Goal: Task Accomplishment & Management: Use online tool/utility

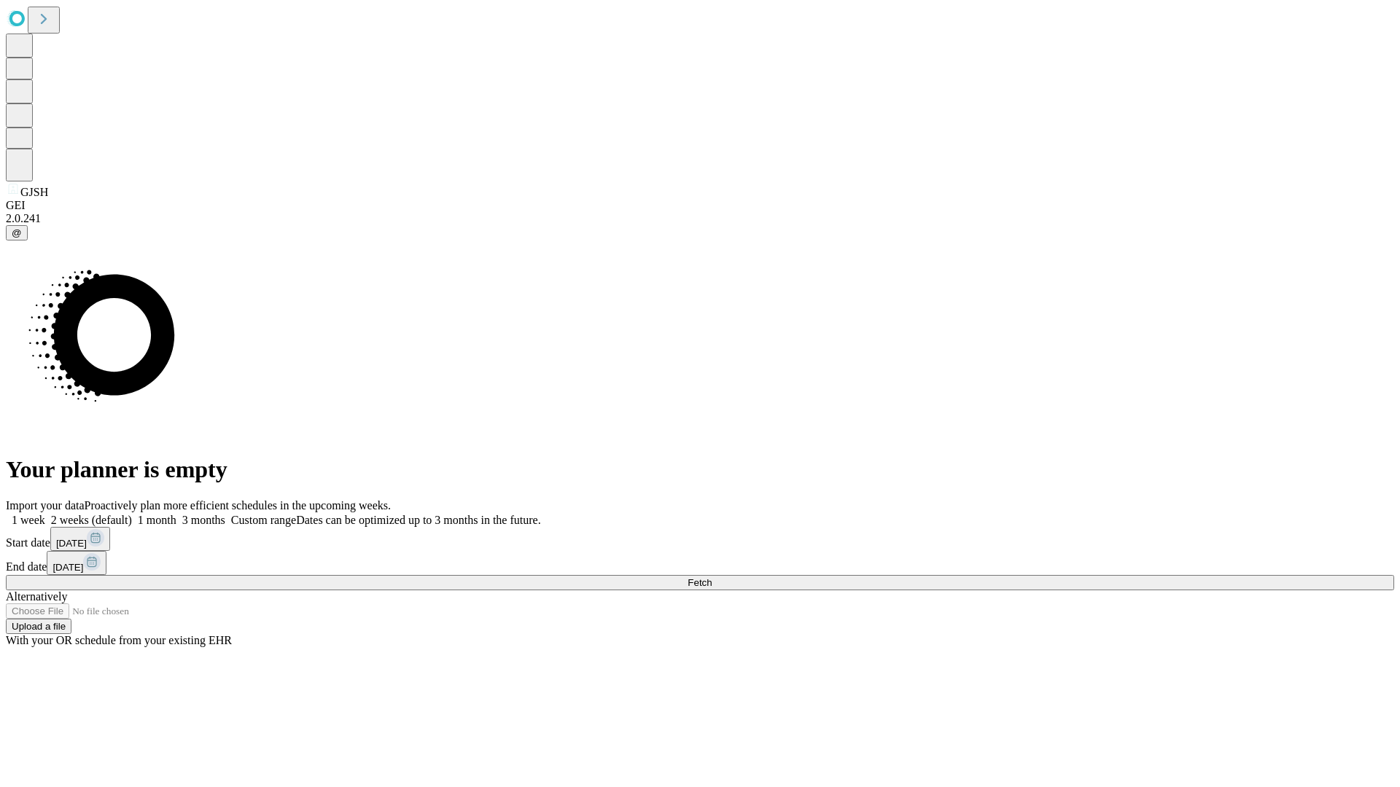
click at [712, 577] on span "Fetch" at bounding box center [699, 582] width 24 height 11
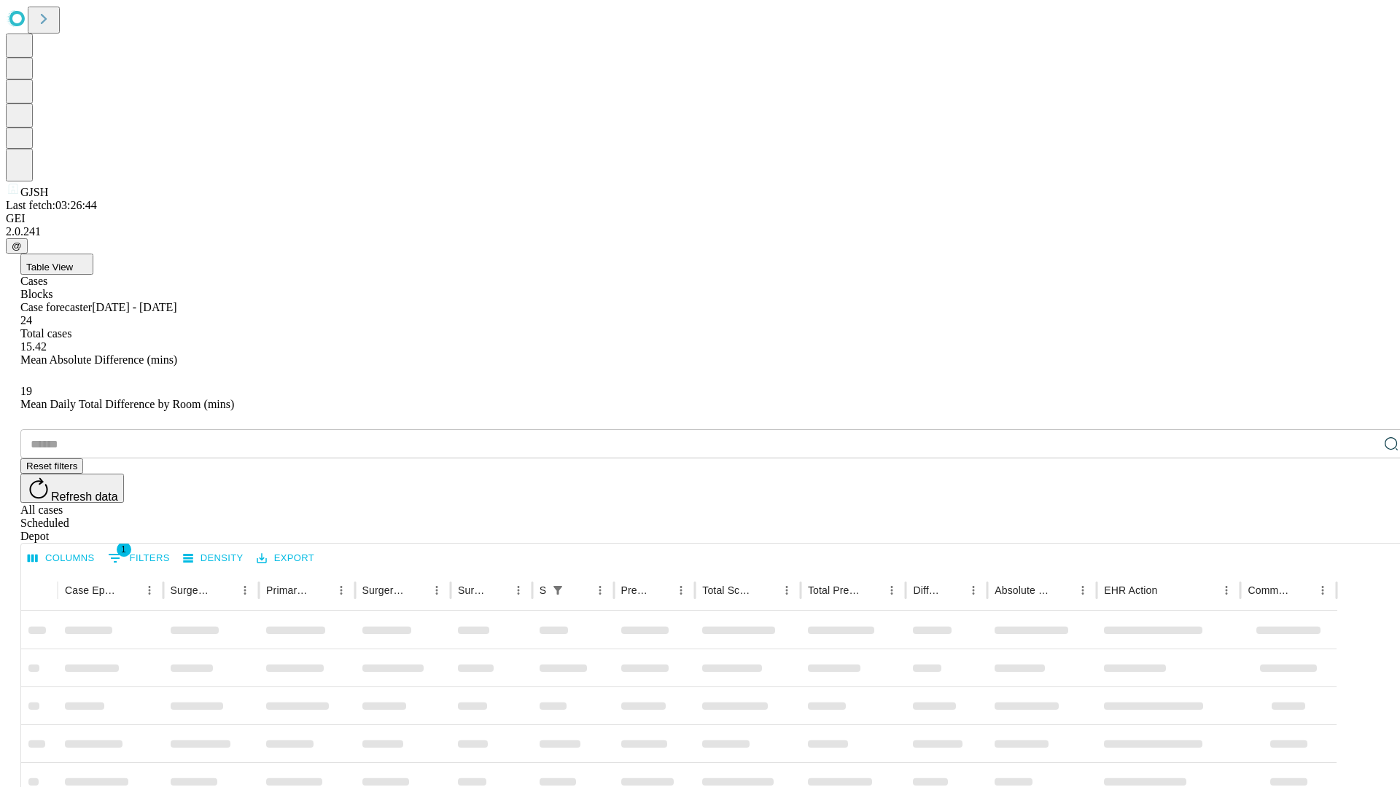
click at [1362, 530] on div "Depot" at bounding box center [714, 536] width 1388 height 13
